Goal: Information Seeking & Learning: Learn about a topic

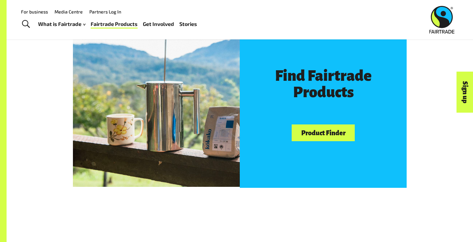
scroll to position [355, 0]
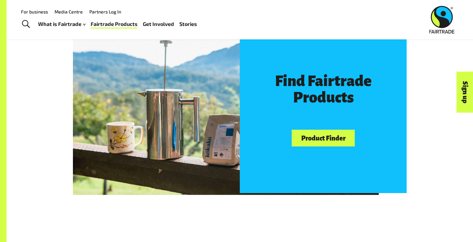
click at [299, 140] on link "Product Finder" at bounding box center [323, 138] width 63 height 17
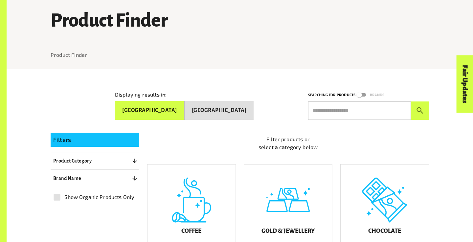
scroll to position [51, 0]
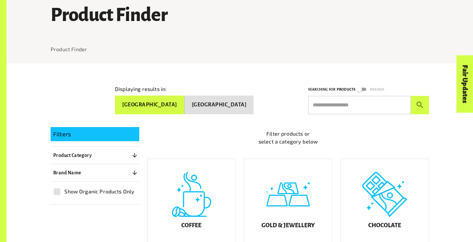
click at [222, 107] on button "New Zealand" at bounding box center [219, 105] width 69 height 19
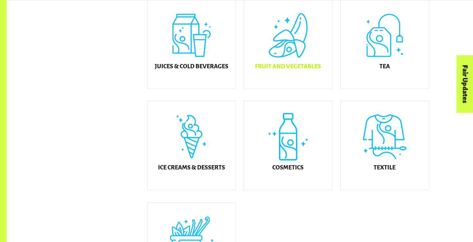
scroll to position [312, 0]
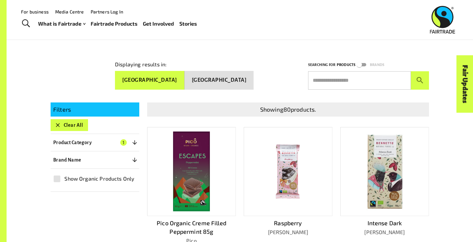
scroll to position [48, 0]
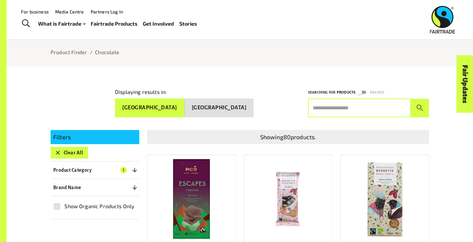
click at [349, 108] on input "text" at bounding box center [359, 108] width 103 height 18
click at [326, 109] on input "*********" at bounding box center [359, 108] width 103 height 18
type input "*********"
click at [411, 99] on button "submit" at bounding box center [420, 108] width 18 height 18
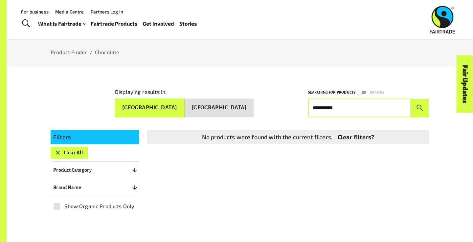
click at [335, 104] on input "*********" at bounding box center [359, 108] width 103 height 18
click at [411, 99] on button "submit" at bounding box center [420, 108] width 18 height 18
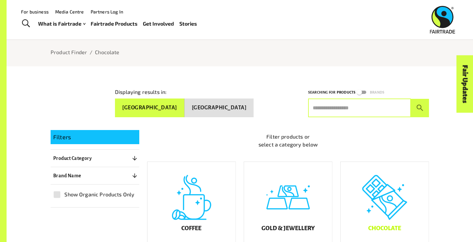
click at [374, 193] on div "Chocolate" at bounding box center [385, 206] width 88 height 89
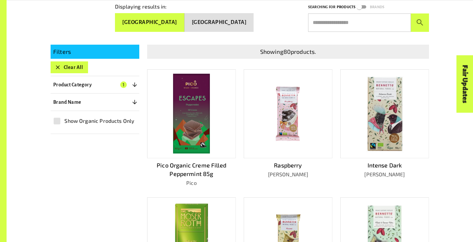
scroll to position [132, 0]
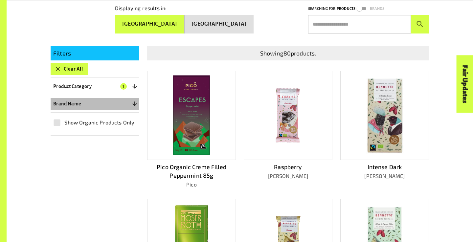
click at [135, 101] on icon "button" at bounding box center [134, 104] width 7 height 7
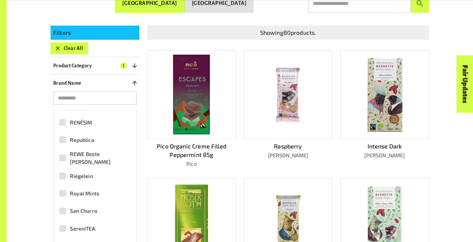
scroll to position [1729, 0]
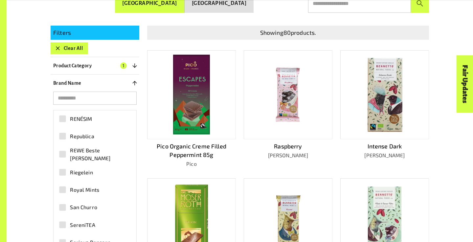
click at [94, 186] on span "Royal Mints" at bounding box center [84, 190] width 29 height 8
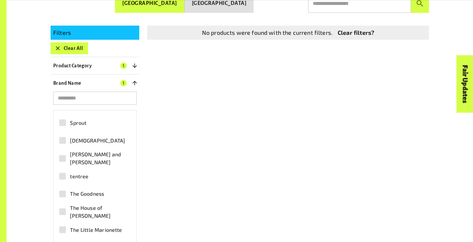
scroll to position [1893, 0]
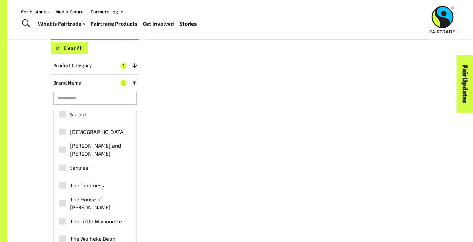
click at [70, 65] on p "Product Category" at bounding box center [72, 66] width 38 height 8
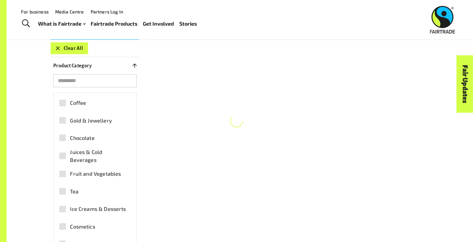
click at [38, 111] on div "Product Finder Product Finder / Chocolate Displaying results in: Australia New …" at bounding box center [240, 208] width 467 height 721
click at [136, 63] on icon "button" at bounding box center [134, 65] width 7 height 7
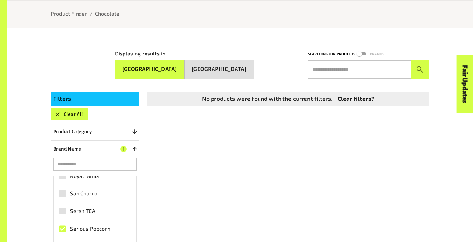
scroll to position [96, 0]
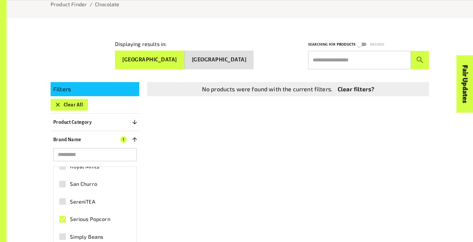
click at [104, 120] on button "Product Category 0" at bounding box center [95, 122] width 89 height 12
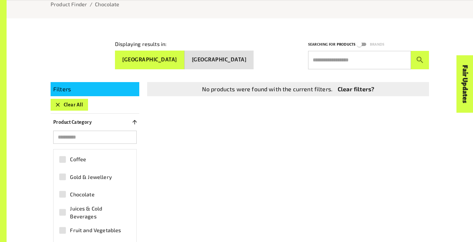
click at [105, 121] on button "Product Category 0" at bounding box center [95, 122] width 89 height 12
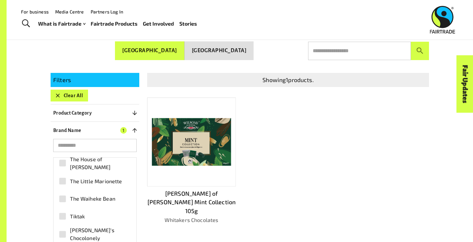
scroll to position [104, 0]
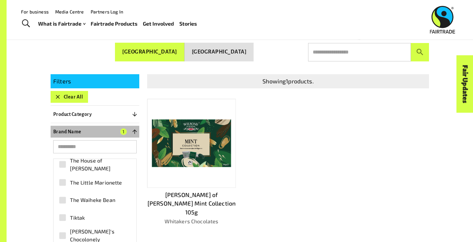
click at [96, 132] on button "Brand Name 1" at bounding box center [95, 132] width 89 height 12
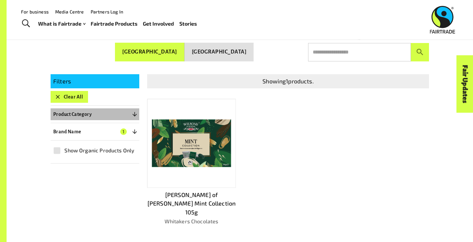
click at [93, 110] on button "Product Category 0" at bounding box center [95, 114] width 89 height 12
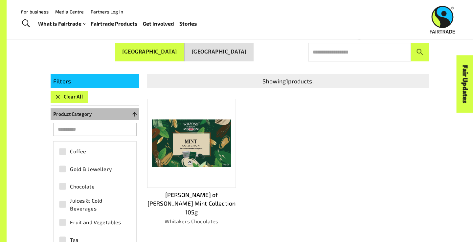
click at [108, 113] on button "Product Category 0" at bounding box center [95, 114] width 89 height 12
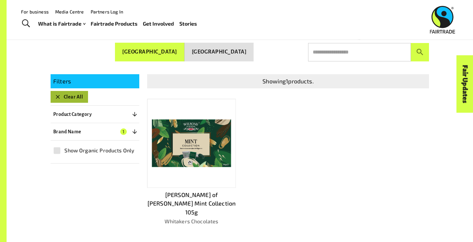
click at [55, 95] on icon "button" at bounding box center [58, 97] width 7 height 7
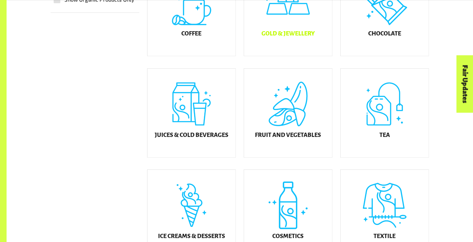
scroll to position [248, 0]
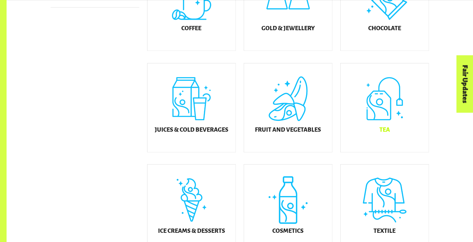
click at [386, 127] on div "Tea" at bounding box center [385, 107] width 88 height 89
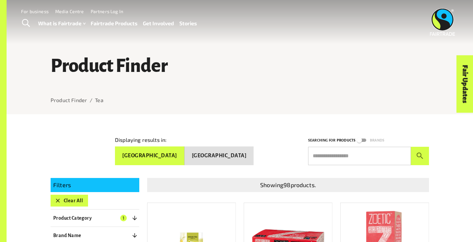
click at [74, 200] on button "Clear All" at bounding box center [69, 201] width 37 height 12
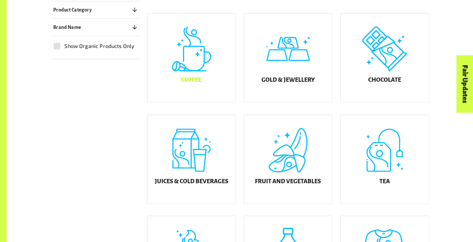
scroll to position [230, 0]
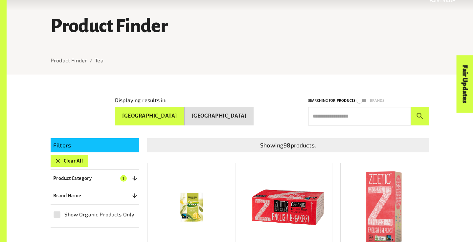
scroll to position [47, 0]
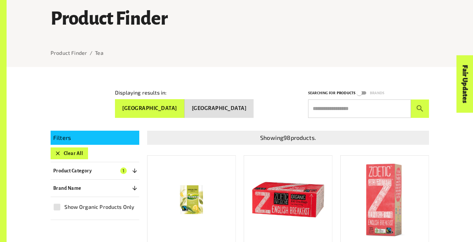
click at [72, 151] on button "Clear All" at bounding box center [69, 154] width 37 height 12
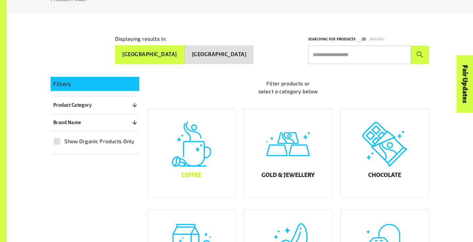
scroll to position [114, 0]
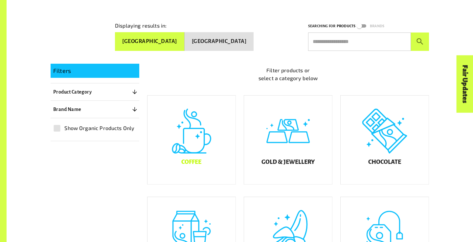
click at [205, 158] on div "Coffee" at bounding box center [192, 140] width 88 height 89
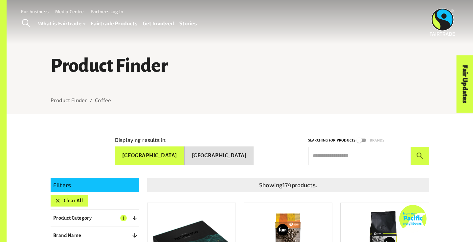
click at [59, 198] on icon "button" at bounding box center [58, 200] width 7 height 7
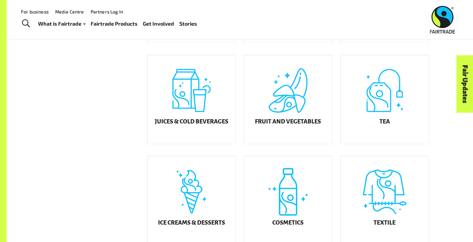
scroll to position [254, 0]
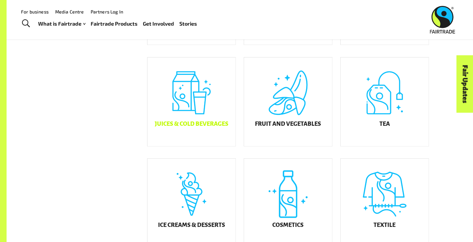
click at [211, 115] on div "Juices & Cold Beverages" at bounding box center [192, 102] width 88 height 89
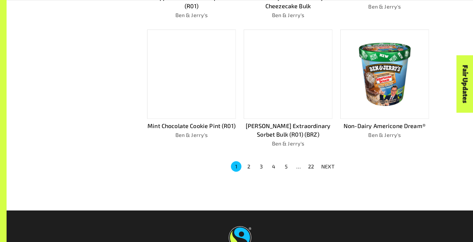
scroll to position [431, 0]
